Goal: Task Accomplishment & Management: Use online tool/utility

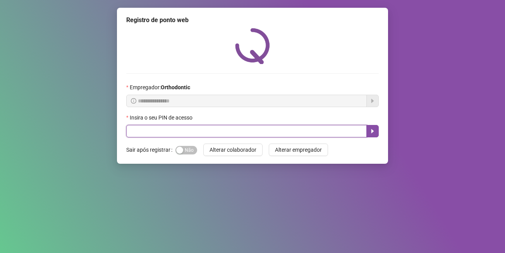
click at [180, 128] on input "text" at bounding box center [246, 131] width 241 height 12
type input "*****"
click at [372, 126] on button "button" at bounding box center [373, 131] width 12 height 12
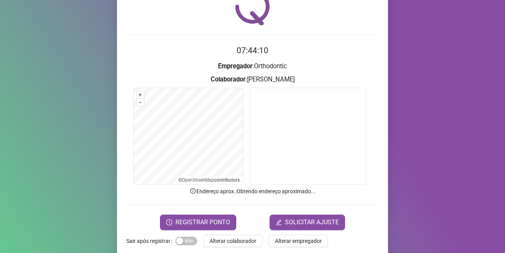
scroll to position [50, 0]
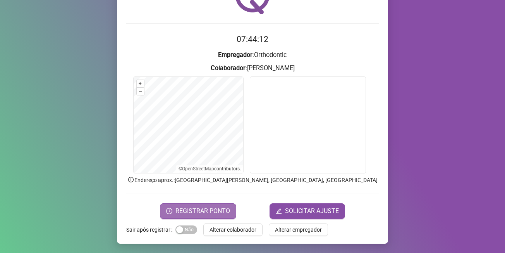
click at [216, 209] on span "REGISTRAR PONTO" at bounding box center [203, 210] width 55 height 9
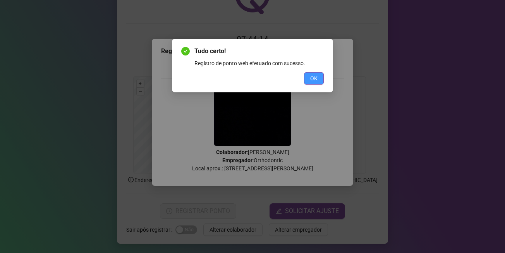
click at [310, 76] on button "OK" at bounding box center [314, 78] width 20 height 12
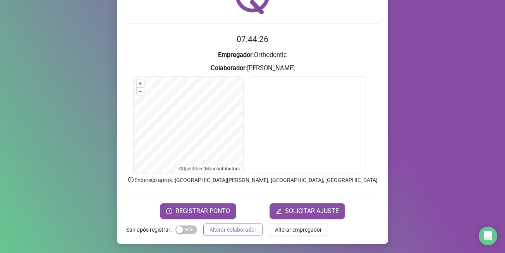
click at [224, 226] on span "Alterar colaborador" at bounding box center [233, 229] width 47 height 9
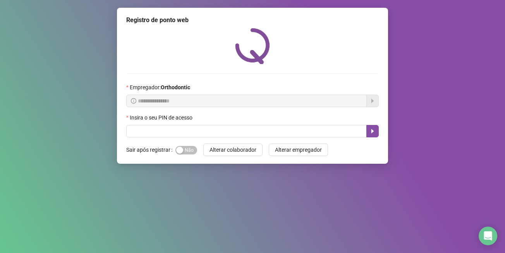
scroll to position [0, 0]
click at [203, 143] on button "Alterar colaborador" at bounding box center [232, 149] width 59 height 12
